Goal: Information Seeking & Learning: Learn about a topic

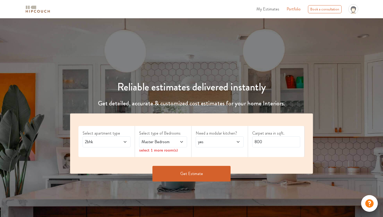
click at [269, 11] on span "My Estimates" at bounding box center [267, 9] width 23 height 6
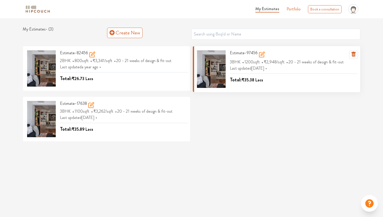
click at [243, 79] on span "₹35.38" at bounding box center [247, 80] width 13 height 6
click at [249, 61] on span "1200 sqft" at bounding box center [252, 62] width 17 height 9
click at [215, 66] on div at bounding box center [211, 68] width 29 height 37
click at [232, 53] on h3 "Estimate-97456" at bounding box center [247, 54] width 35 height 9
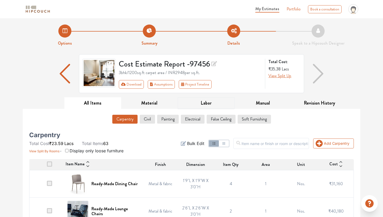
click at [203, 103] on button "Labor" at bounding box center [205, 103] width 57 height 12
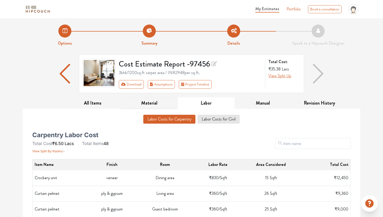
click at [154, 102] on button "Material" at bounding box center [149, 103] width 57 height 12
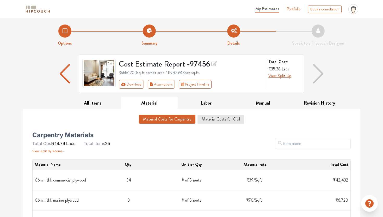
click at [64, 71] on img "button" at bounding box center [65, 73] width 10 height 19
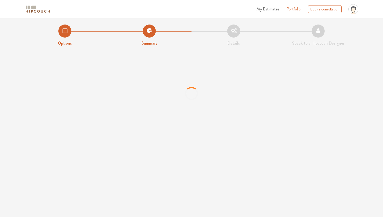
click at [98, 14] on div "My Estimates Portfolio Book a consultation profile pic Upload Boq Logout" at bounding box center [207, 9] width 305 height 14
click at [68, 32] on li "Options" at bounding box center [65, 35] width 84 height 22
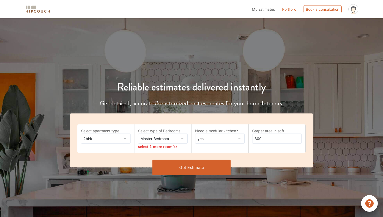
click at [265, 11] on span "My Estimates" at bounding box center [263, 9] width 23 height 4
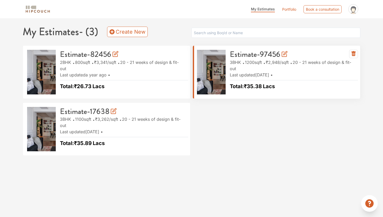
click at [249, 56] on h3 "Estimate-97456" at bounding box center [259, 54] width 58 height 9
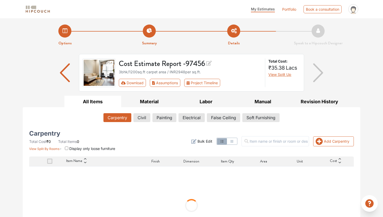
click at [66, 42] on strong "Options" at bounding box center [64, 43] width 13 height 6
click at [149, 40] on li "Summary" at bounding box center [149, 35] width 84 height 22
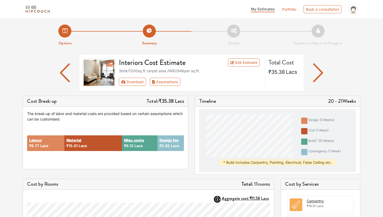
click at [148, 33] on li "Summary" at bounding box center [149, 35] width 84 height 22
click at [64, 73] on img "button" at bounding box center [65, 72] width 10 height 19
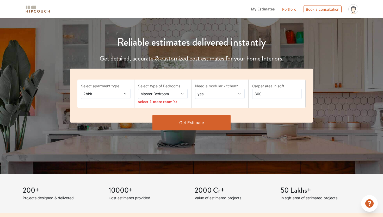
scroll to position [33, 0]
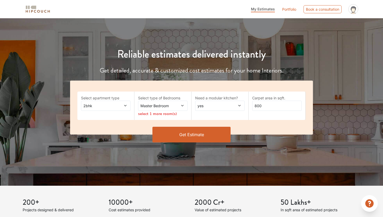
click at [117, 103] on span at bounding box center [121, 105] width 11 height 5
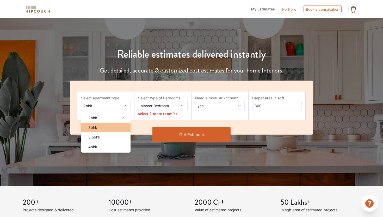
click at [100, 125] on div "3bhk" at bounding box center [107, 126] width 46 height 5
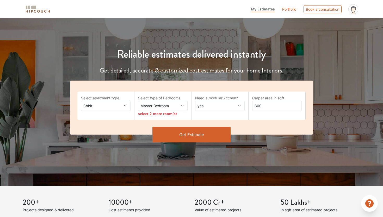
click at [166, 106] on span "Master Bedroom" at bounding box center [156, 105] width 34 height 5
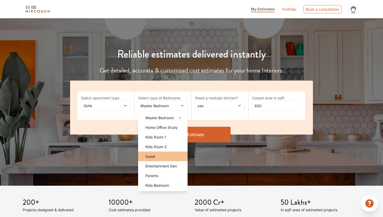
click at [154, 158] on span "Guest" at bounding box center [150, 155] width 10 height 5
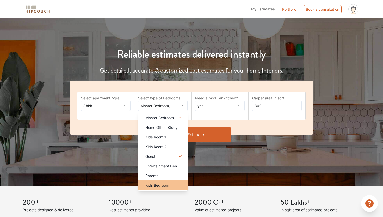
click at [151, 186] on span "Kids Bedroom" at bounding box center [157, 184] width 24 height 5
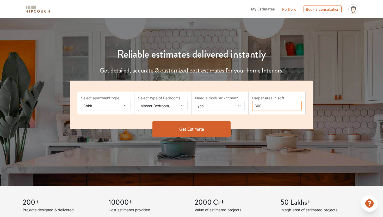
click at [265, 106] on input "800" at bounding box center [276, 105] width 49 height 10
type input "1200"
click at [211, 129] on button "Get Estimate" at bounding box center [191, 129] width 78 height 16
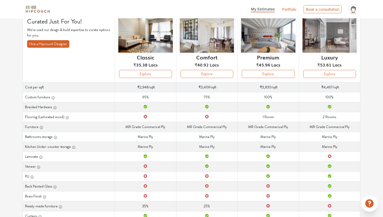
scroll to position [31, 0]
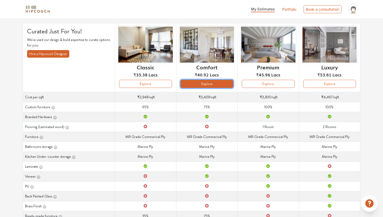
click at [210, 85] on button "Explore" at bounding box center [206, 84] width 53 height 8
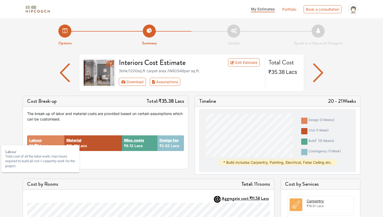
click at [36, 139] on strong "Labour" at bounding box center [35, 139] width 13 height 5
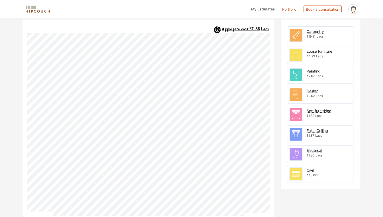
scroll to position [170, 0]
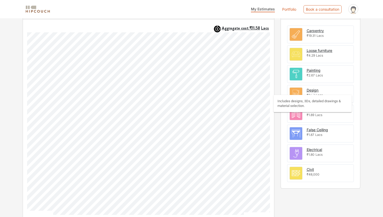
click at [311, 90] on div "Design" at bounding box center [312, 89] width 12 height 5
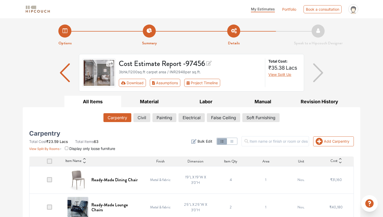
click at [323, 126] on div "Carpentry Civil Painting Electrical False Ceiling Soft Furnishing" at bounding box center [191, 118] width 324 height 15
click at [150, 31] on li "Summary" at bounding box center [149, 35] width 84 height 22
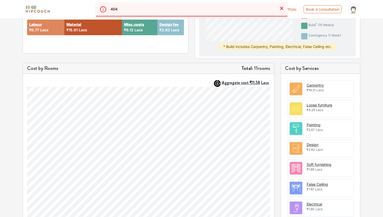
scroll to position [119, 0]
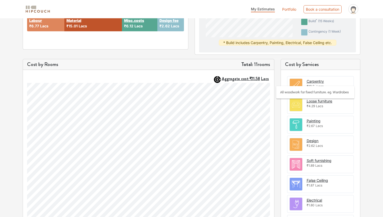
click at [315, 80] on div "Carpentry" at bounding box center [314, 80] width 17 height 5
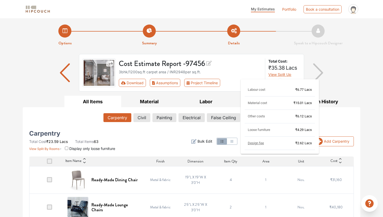
click at [259, 102] on span "Material cost" at bounding box center [257, 103] width 19 height 4
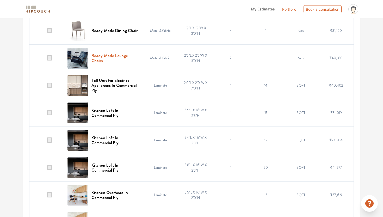
scroll to position [149, 0]
